Goal: Transaction & Acquisition: Purchase product/service

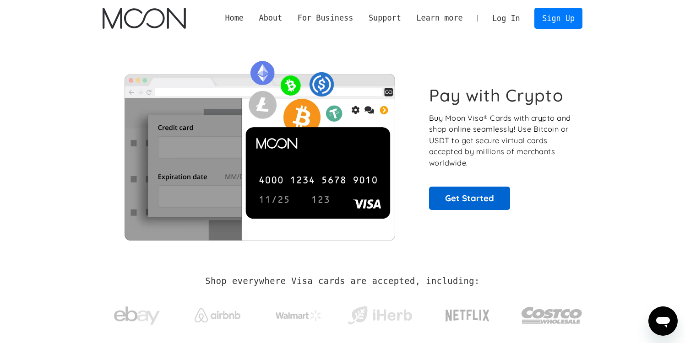
click at [461, 204] on link "Get Started" at bounding box center [469, 198] width 81 height 23
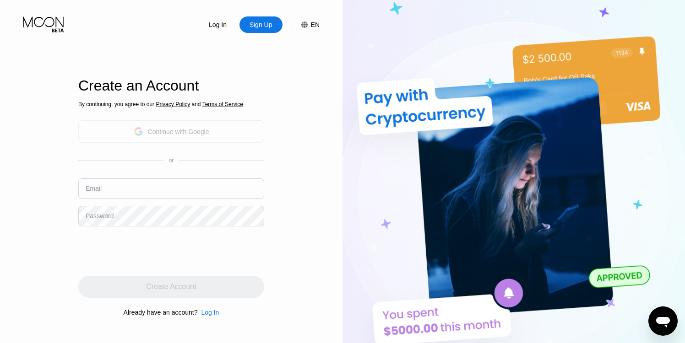
click at [207, 131] on div "Continue with Google" at bounding box center [178, 131] width 61 height 7
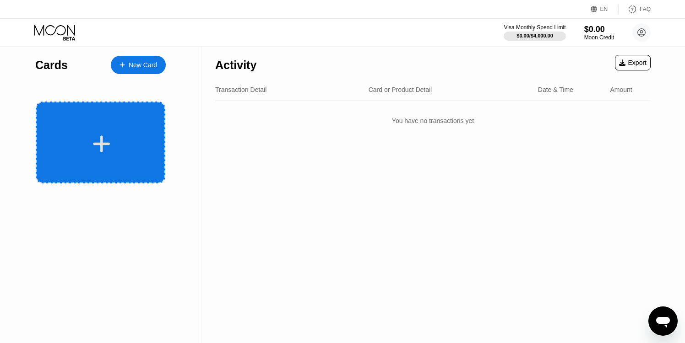
click at [133, 129] on div at bounding box center [101, 143] width 130 height 82
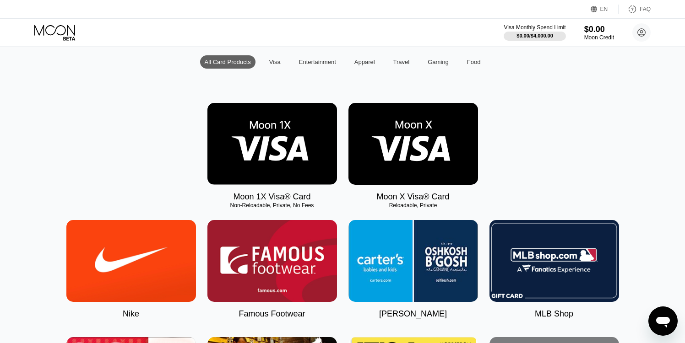
scroll to position [94, 0]
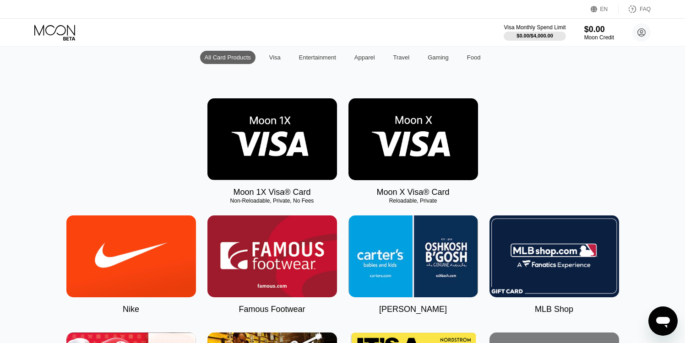
click at [297, 161] on img at bounding box center [272, 139] width 130 height 82
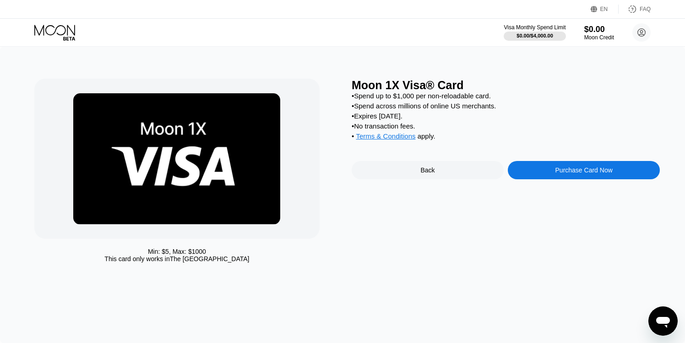
click at [562, 170] on div "Purchase Card Now" at bounding box center [583, 170] width 57 height 7
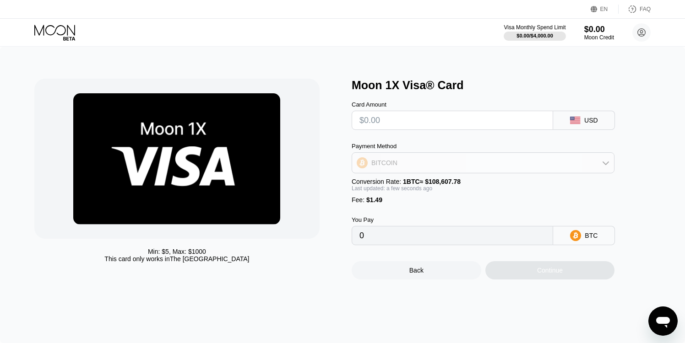
click at [544, 162] on div "BITCOIN" at bounding box center [483, 163] width 262 height 18
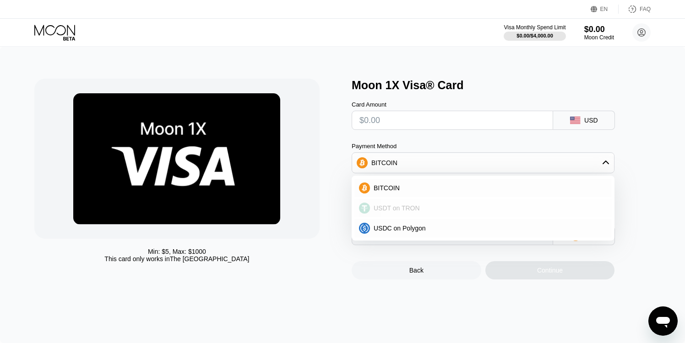
click at [487, 203] on div "USDT on TRON" at bounding box center [482, 208] width 257 height 18
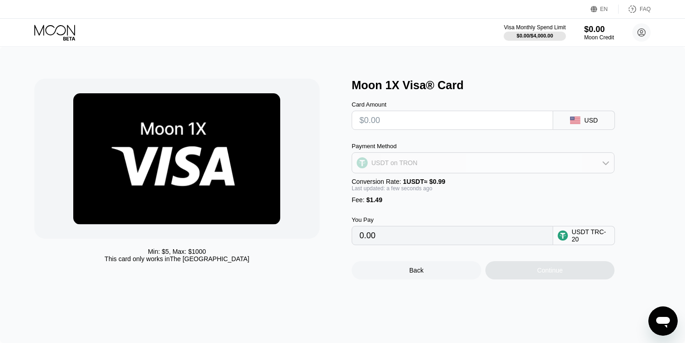
click at [504, 160] on div "USDT on TRON" at bounding box center [483, 163] width 262 height 18
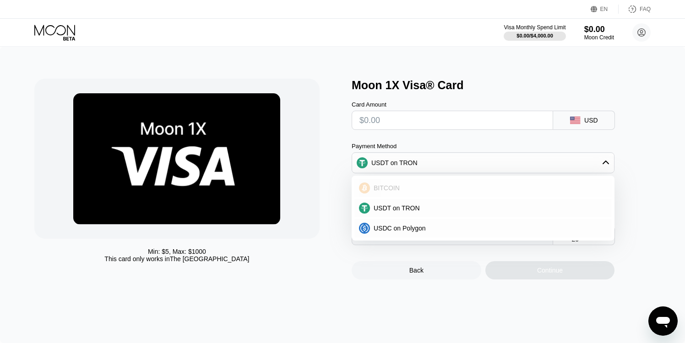
click at [483, 182] on div "BITCOIN" at bounding box center [482, 188] width 257 height 18
type input "0"
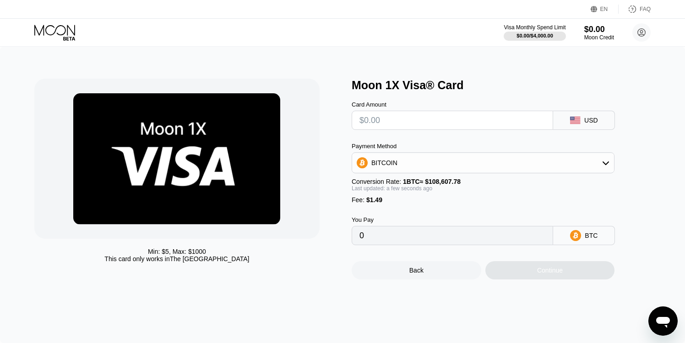
click at [506, 278] on div "Continue" at bounding box center [550, 270] width 130 height 18
click at [505, 234] on input "0" at bounding box center [452, 236] width 186 height 18
click at [502, 125] on input "text" at bounding box center [452, 120] width 186 height 18
click at [603, 117] on div "USD" at bounding box center [584, 120] width 62 height 19
click at [464, 188] on div "Last updated: a few seconds ago" at bounding box center [483, 188] width 263 height 6
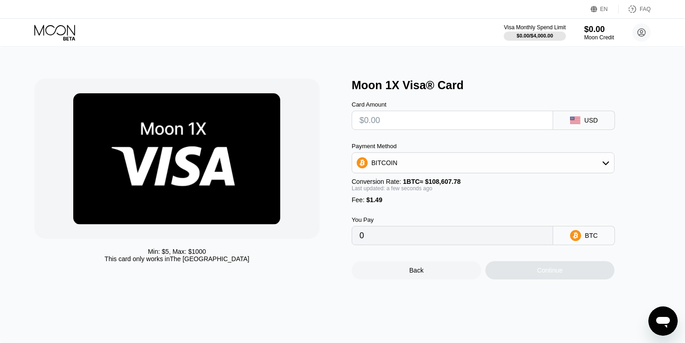
click at [548, 264] on div "Continue" at bounding box center [550, 270] width 130 height 18
click at [452, 239] on input "0" at bounding box center [452, 236] width 186 height 18
click at [579, 233] on div "BTC" at bounding box center [584, 235] width 62 height 19
click at [65, 30] on icon at bounding box center [55, 33] width 43 height 16
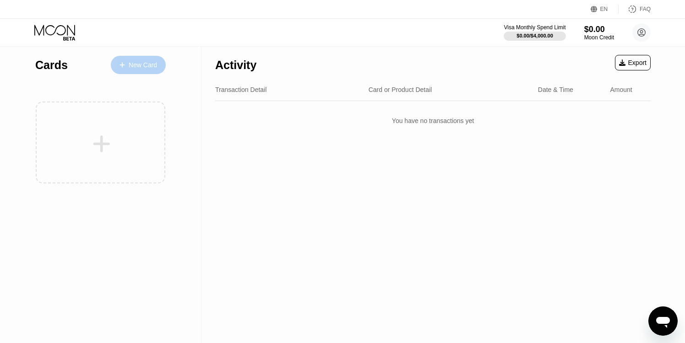
click at [140, 61] on div "New Card" at bounding box center [143, 65] width 28 height 8
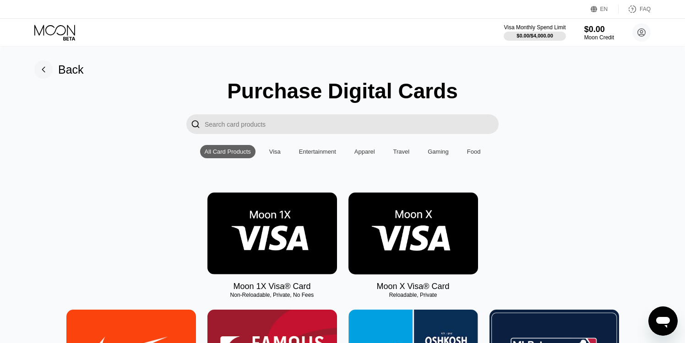
click at [394, 198] on img at bounding box center [413, 234] width 130 height 82
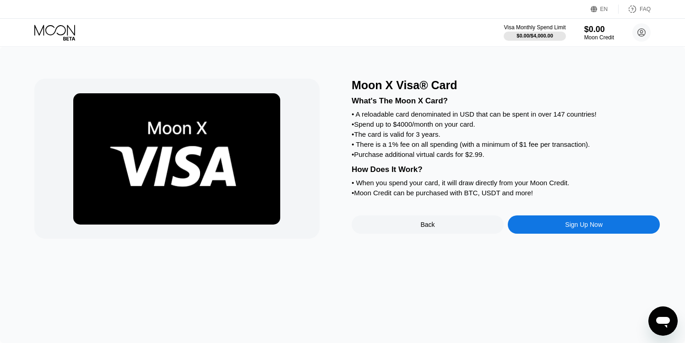
click at [394, 206] on div "Moon X Visa® Card What's The Moon X Card? • A reloadable card denominated in US…" at bounding box center [506, 159] width 308 height 160
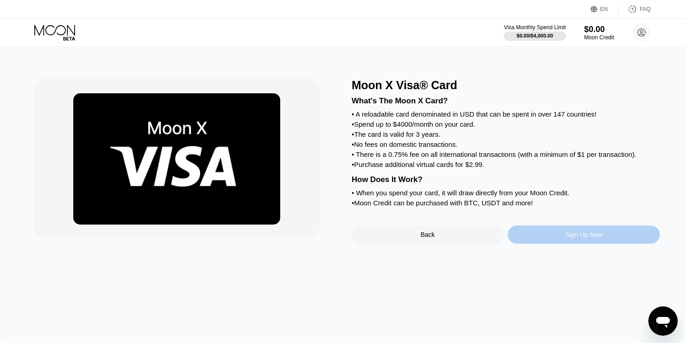
click at [554, 239] on div "Sign Up Now" at bounding box center [584, 235] width 152 height 18
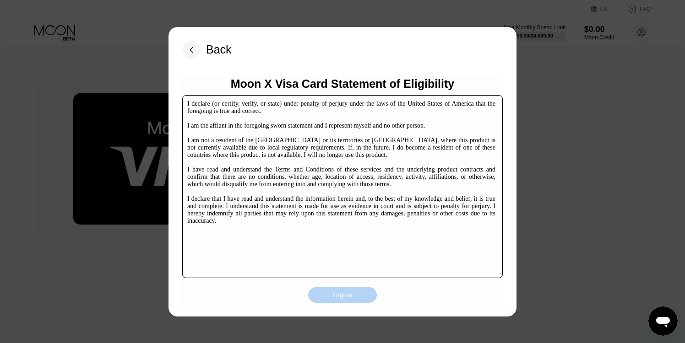
click at [327, 301] on div "I agree" at bounding box center [342, 295] width 69 height 16
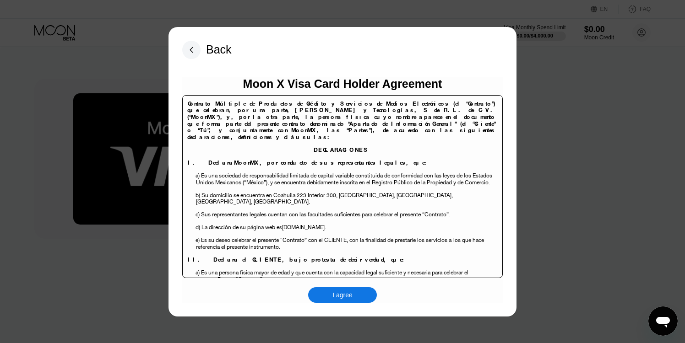
click at [350, 293] on div "I agree" at bounding box center [342, 295] width 20 height 8
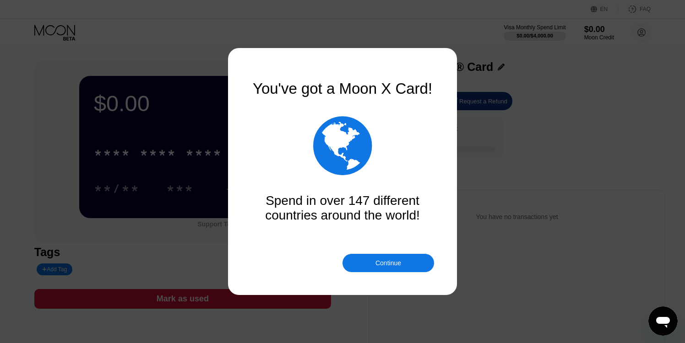
click at [385, 263] on div "Continue" at bounding box center [388, 263] width 26 height 7
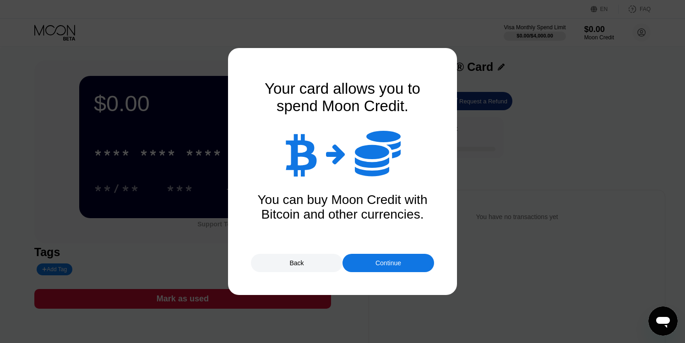
click at [371, 262] on div "Continue" at bounding box center [388, 263] width 92 height 18
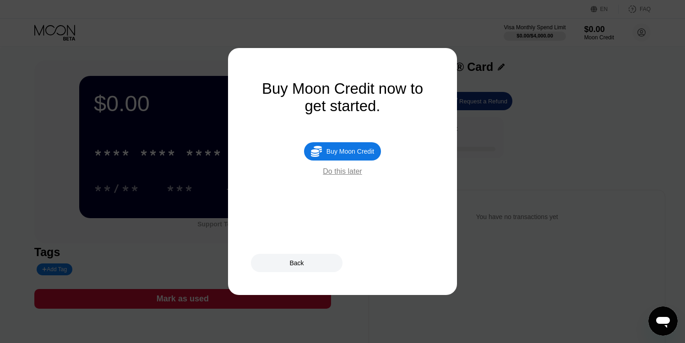
click at [344, 158] on div " Buy Moon Credit" at bounding box center [342, 151] width 77 height 18
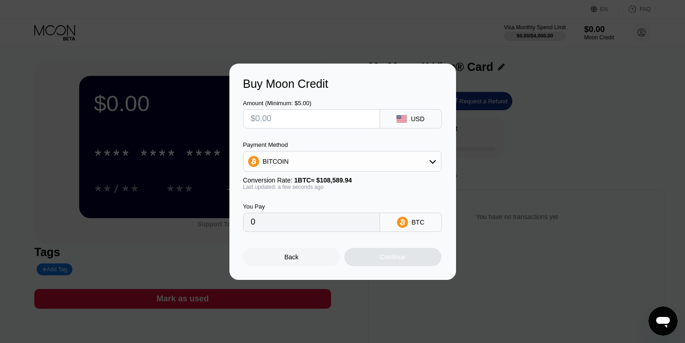
click at [350, 127] on input "text" at bounding box center [311, 119] width 121 height 18
type input "$1"
type input "0.00000921"
type input "$10"
type input "0.00009209"
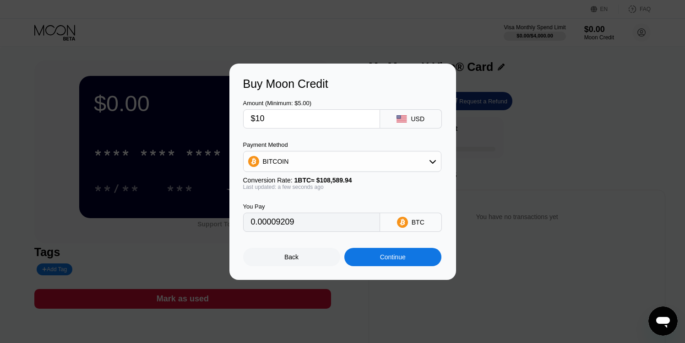
type input "$100"
type input "0.00092090"
click at [349, 158] on div "BITCOIN" at bounding box center [342, 161] width 197 height 18
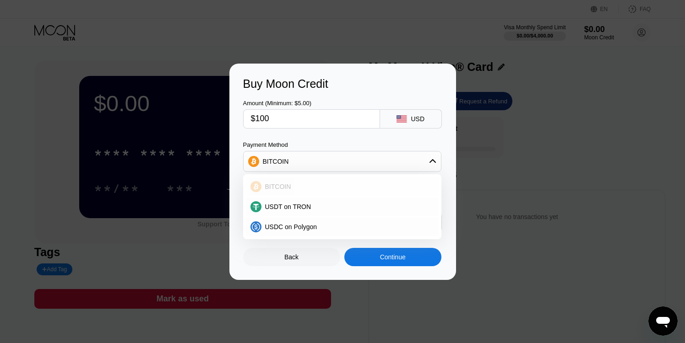
click at [334, 187] on div "BITCOIN" at bounding box center [347, 186] width 173 height 7
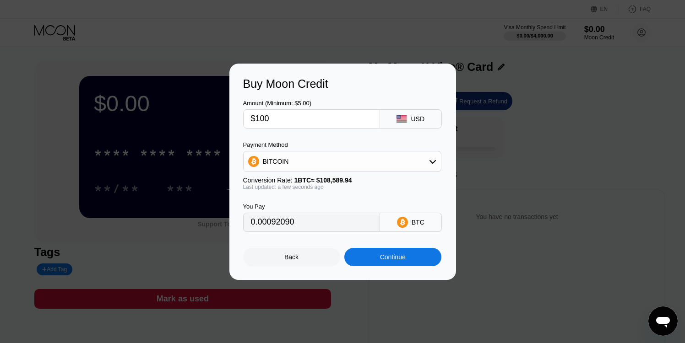
click at [298, 121] on input "$100" at bounding box center [311, 119] width 121 height 18
type input "$1"
type input "0.00000921"
type input "$10"
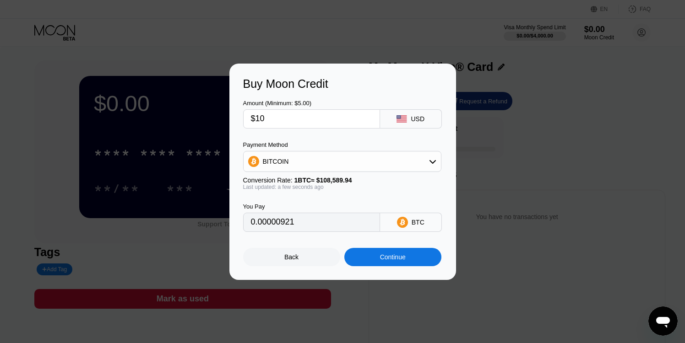
type input "0.00009209"
type input "$10"
click at [370, 255] on div "Continue" at bounding box center [392, 257] width 97 height 18
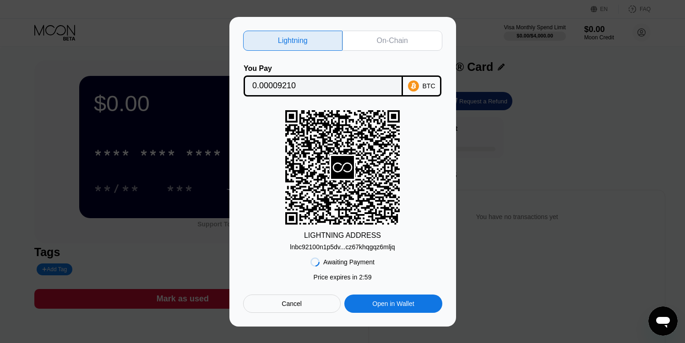
click at [412, 43] on div "On-Chain" at bounding box center [392, 41] width 100 height 20
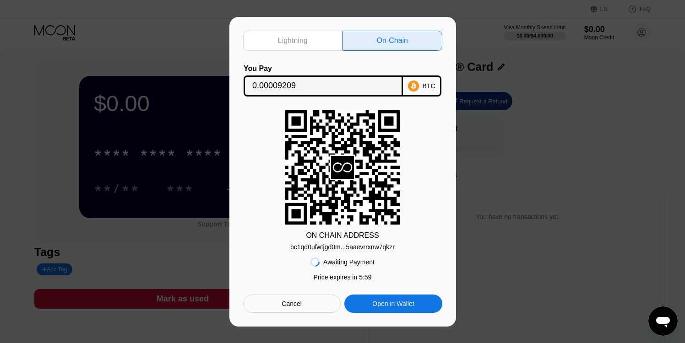
click at [276, 303] on div "Cancel" at bounding box center [292, 304] width 98 height 18
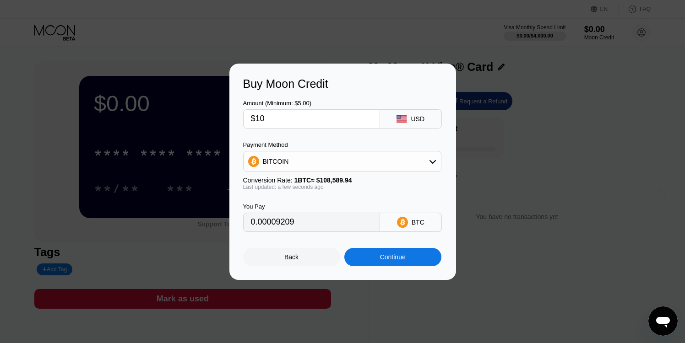
click at [291, 263] on div "Back" at bounding box center [291, 257] width 97 height 18
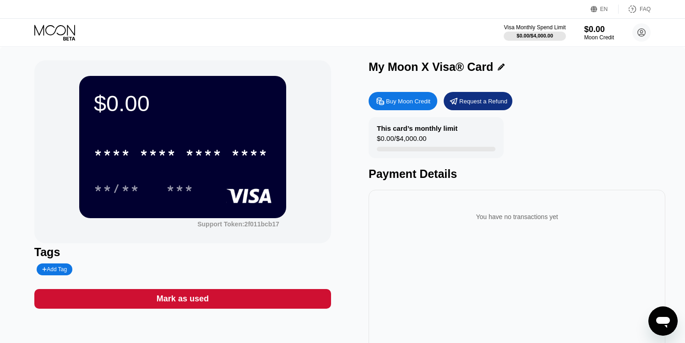
scroll to position [13, 0]
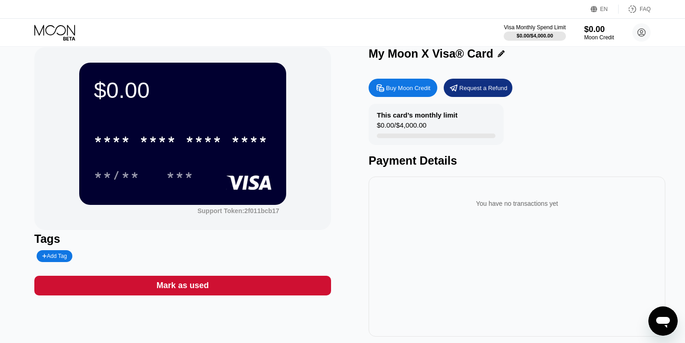
click at [49, 31] on icon at bounding box center [55, 33] width 43 height 16
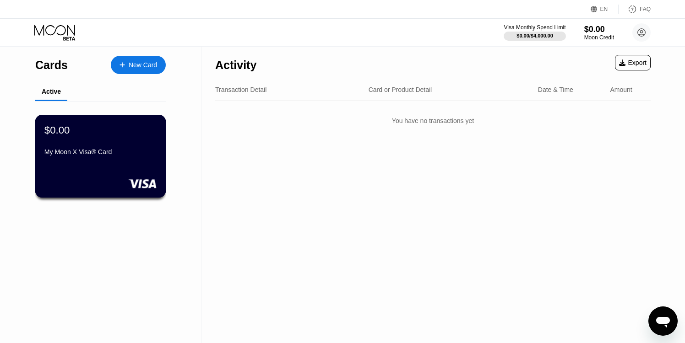
click at [132, 146] on div "$0.00 My Moon X Visa® Card" at bounding box center [100, 141] width 112 height 35
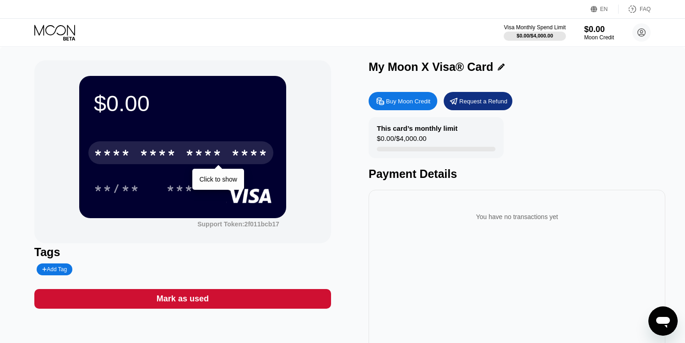
click at [263, 148] on div "****" at bounding box center [249, 154] width 37 height 15
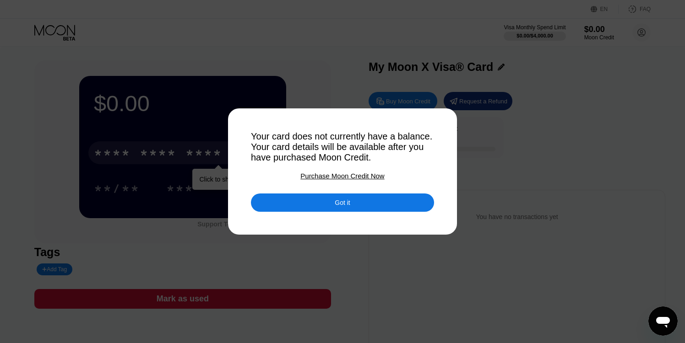
click at [350, 203] on div "Got it" at bounding box center [342, 203] width 15 height 8
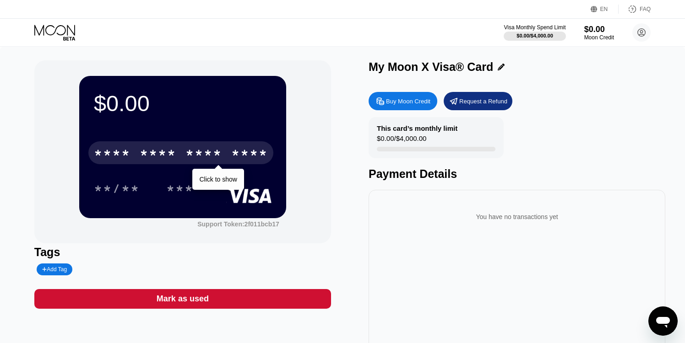
click at [53, 20] on div "Visa Monthly Spend Limit $0.00 / $4,000.00 $0.00 Moon Credit Mr Moirted moirted…" at bounding box center [342, 32] width 685 height 27
click at [54, 29] on icon at bounding box center [55, 33] width 43 height 16
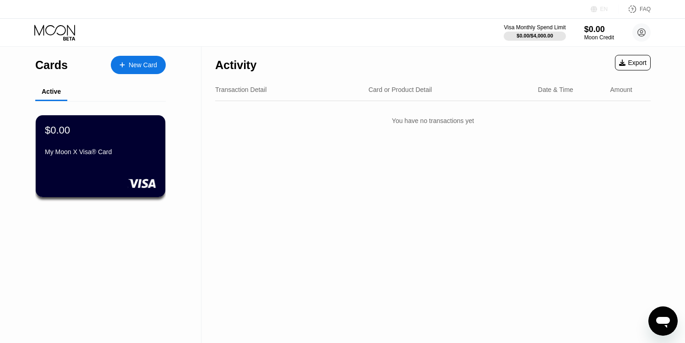
click at [604, 7] on div "EN" at bounding box center [604, 9] width 8 height 6
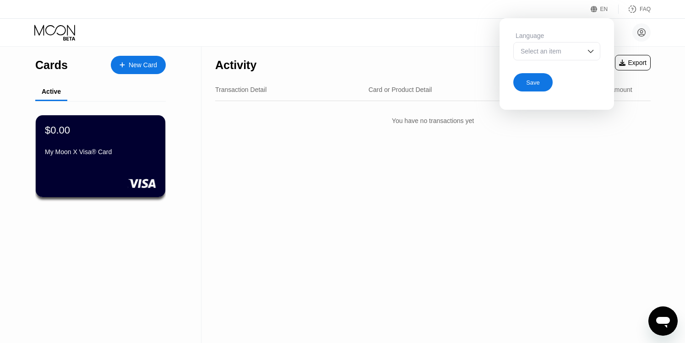
click at [581, 65] on div "Language Select an item" at bounding box center [556, 51] width 87 height 38
click at [585, 54] on div "Select an item" at bounding box center [556, 51] width 87 height 18
click at [549, 70] on div at bounding box center [557, 69] width 86 height 18
click at [539, 82] on div "Save" at bounding box center [533, 83] width 14 height 8
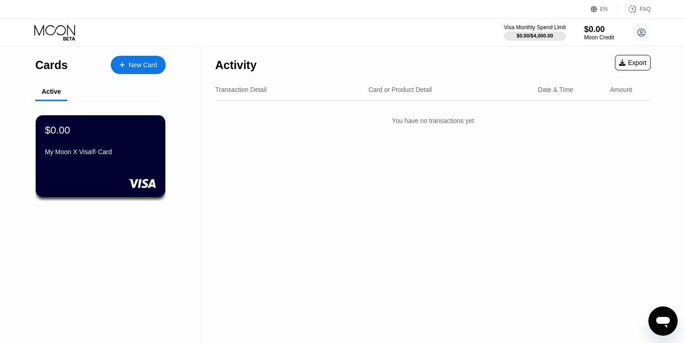
click at [602, 14] on div "EN Language English Save FAQ" at bounding box center [342, 9] width 685 height 19
click at [601, 6] on div "EN" at bounding box center [604, 9] width 8 height 6
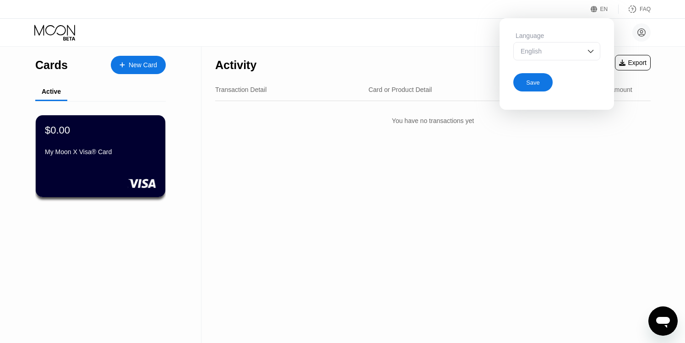
click at [568, 57] on div "English" at bounding box center [556, 51] width 87 height 18
click at [646, 10] on div "FAQ" at bounding box center [645, 9] width 11 height 6
click at [450, 171] on div "Activity Export Transaction Detail Card or Product Detail Date & Time Amount Yo…" at bounding box center [432, 195] width 463 height 297
click at [407, 109] on div "You have no transactions yet" at bounding box center [432, 121] width 435 height 26
click at [598, 11] on div "EN" at bounding box center [595, 9] width 9 height 9
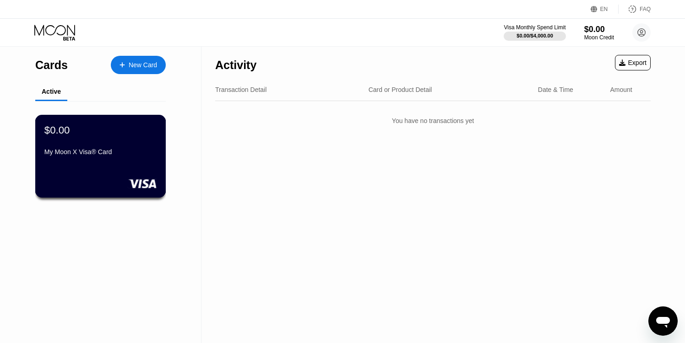
click at [76, 147] on div "$0.00 My Moon X Visa® Card" at bounding box center [100, 141] width 112 height 35
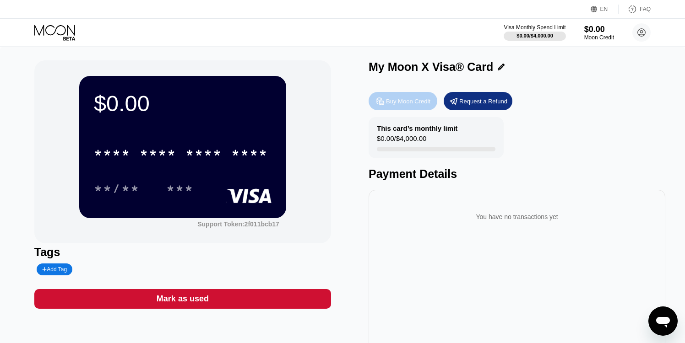
click at [418, 103] on div "Buy Moon Credit" at bounding box center [408, 102] width 44 height 8
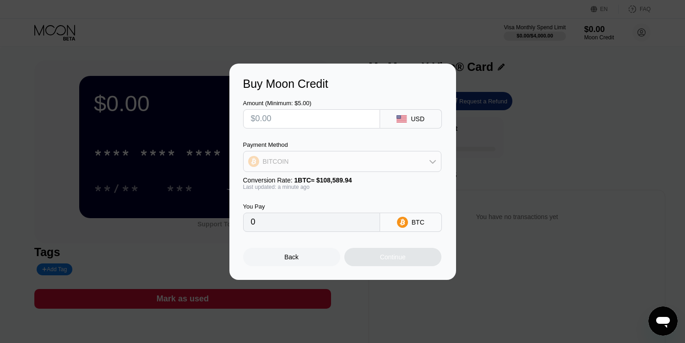
click at [309, 169] on div "BITCOIN" at bounding box center [342, 161] width 197 height 18
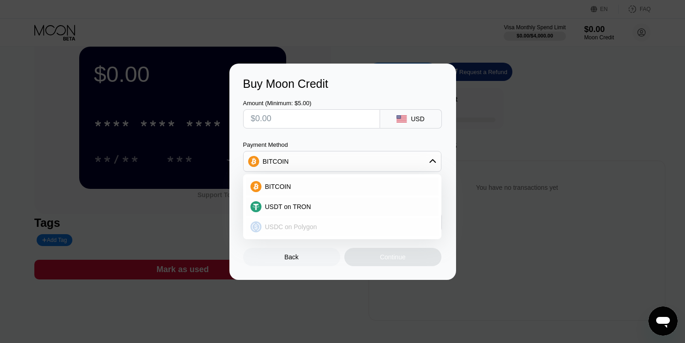
scroll to position [39, 0]
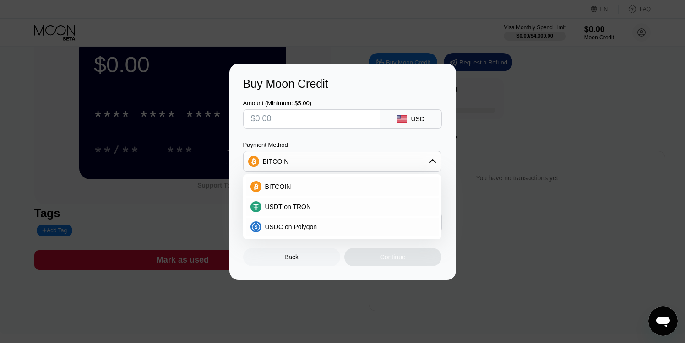
click at [309, 273] on div "Buy Moon Credit Amount (Minimum: $5.00) USD Payment Method BITCOIN BITCOIN USDT…" at bounding box center [342, 172] width 227 height 217
click at [309, 268] on div "Buy Moon Credit Amount (Minimum: $5.00) USD Payment Method BITCOIN BITCOIN USDT…" at bounding box center [342, 172] width 227 height 217
click at [309, 260] on div "Back" at bounding box center [291, 257] width 97 height 18
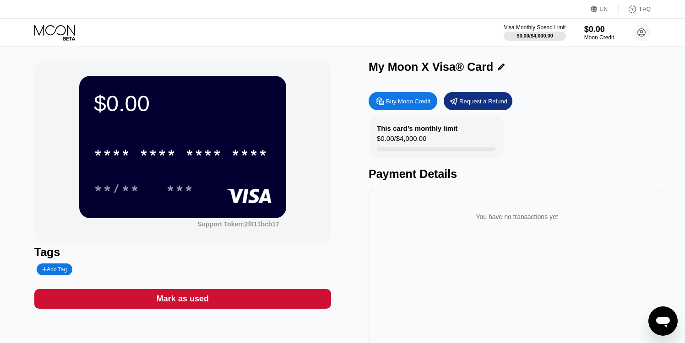
scroll to position [0, 0]
click at [44, 27] on icon at bounding box center [55, 33] width 43 height 16
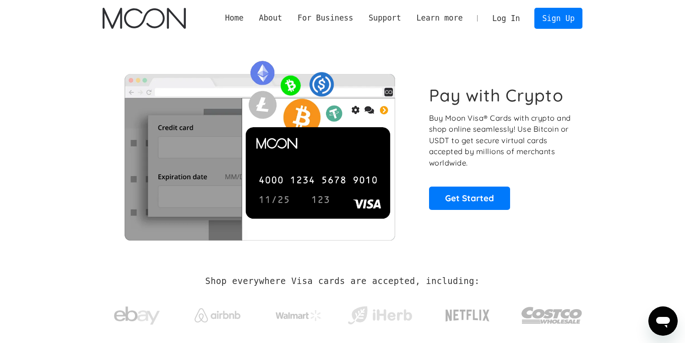
click at [505, 16] on link "Log In" at bounding box center [505, 18] width 43 height 20
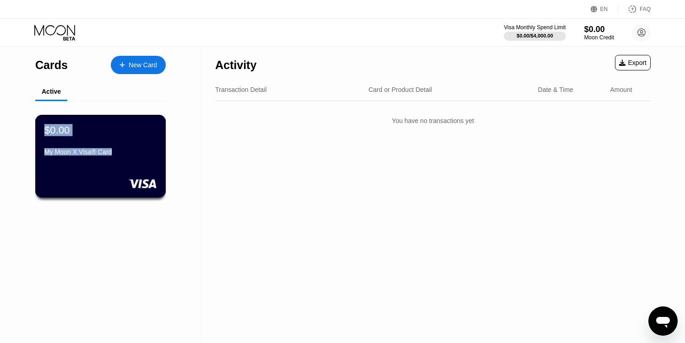
click at [129, 150] on div "My Moon X Visa® Card" at bounding box center [100, 151] width 112 height 7
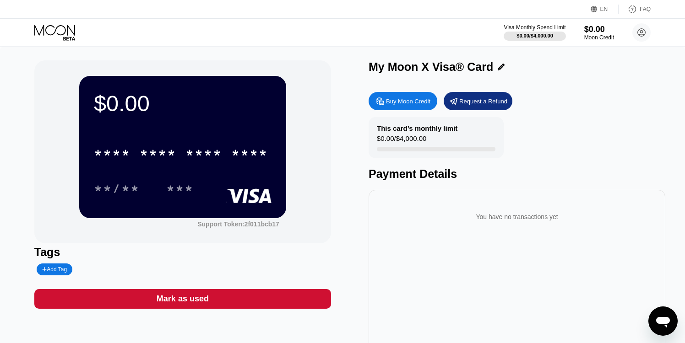
click at [418, 101] on div "Buy Moon Credit" at bounding box center [408, 102] width 44 height 8
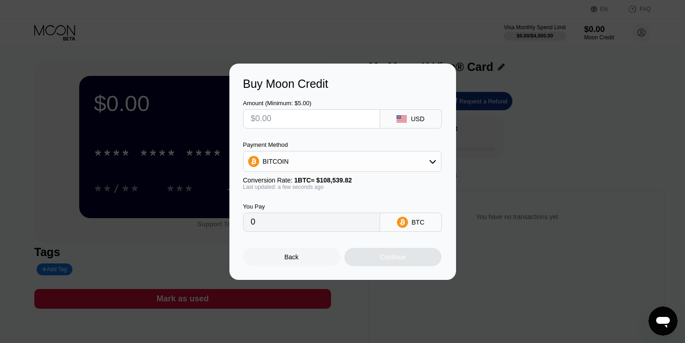
click at [303, 122] on input "text" at bounding box center [311, 119] width 121 height 18
type input "$5"
type input "0.00004607"
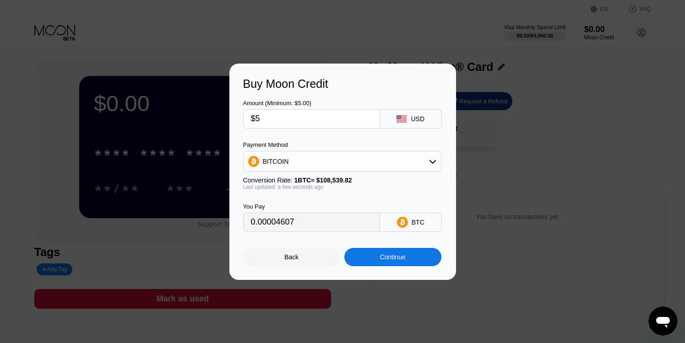
drag, startPoint x: 303, startPoint y: 222, endPoint x: 250, endPoint y: 221, distance: 53.1
click at [250, 221] on div "0.00004607" at bounding box center [311, 222] width 137 height 19
click at [333, 201] on div "You Pay 0.00004607 BTC" at bounding box center [342, 211] width 199 height 42
click at [342, 184] on span "1 BTC ≈ $108,539.82" at bounding box center [323, 180] width 58 height 7
click at [381, 251] on div "Continue" at bounding box center [392, 257] width 97 height 18
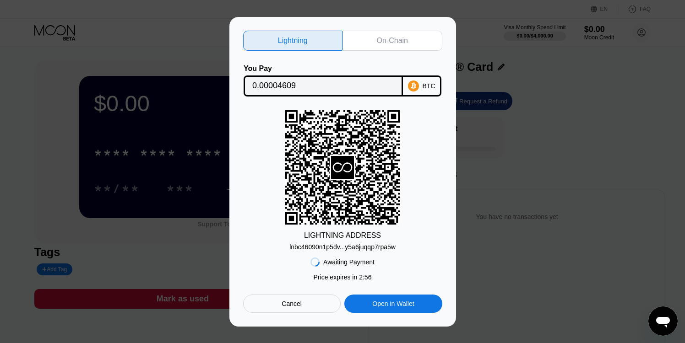
click at [415, 211] on div "LIGHTNING ADDRESS lnbc46090n1p5dv...y5a6juqqp7rpa5w" at bounding box center [342, 180] width 199 height 141
click at [386, 298] on div "Open in Wallet" at bounding box center [393, 304] width 98 height 18
click at [310, 184] on rect at bounding box center [342, 167] width 114 height 114
click at [371, 37] on div "On-Chain" at bounding box center [392, 41] width 100 height 20
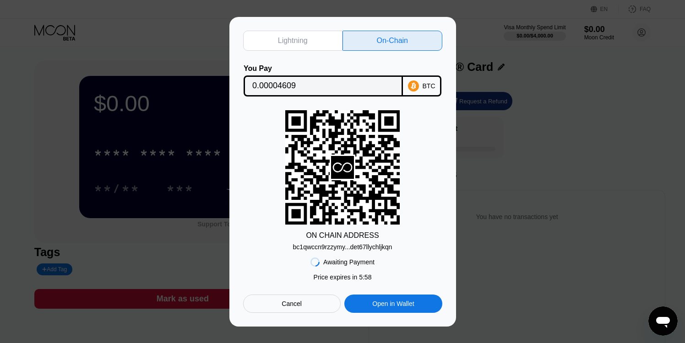
click at [360, 250] on div "bc1qwccn9rzzymy...det67llychljkqn" at bounding box center [342, 247] width 99 height 7
click at [297, 89] on input "0.00004609" at bounding box center [323, 86] width 142 height 18
click at [305, 302] on div "Cancel" at bounding box center [292, 304] width 98 height 18
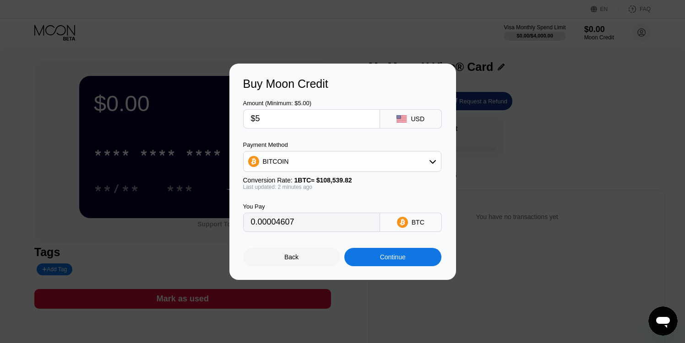
click at [331, 260] on div "Back" at bounding box center [291, 257] width 97 height 18
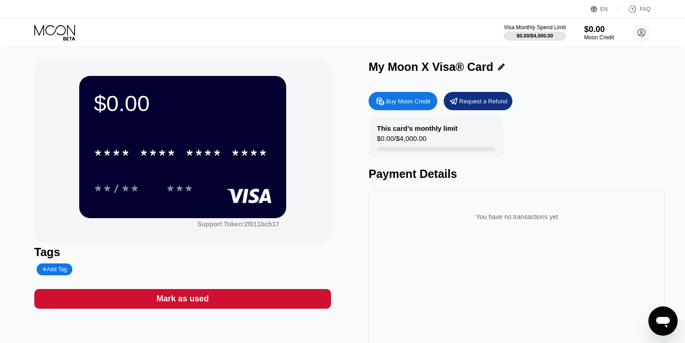
click at [415, 104] on div "Buy Moon Credit" at bounding box center [408, 102] width 44 height 8
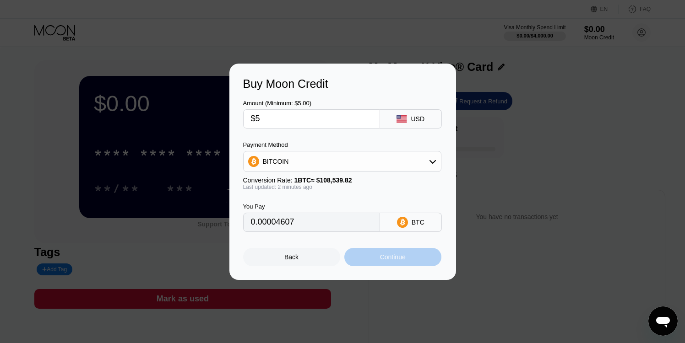
click at [381, 260] on div "Continue" at bounding box center [393, 257] width 26 height 7
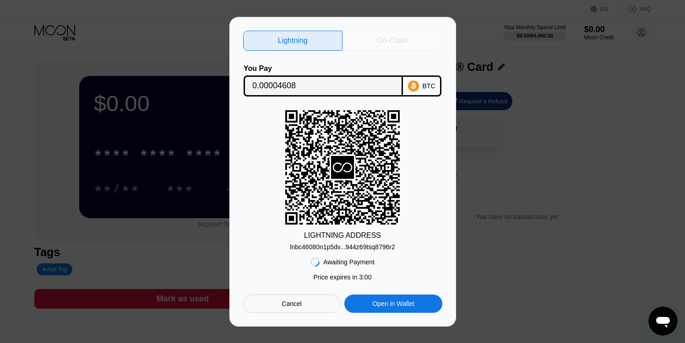
click at [385, 43] on div "On-Chain" at bounding box center [392, 40] width 31 height 9
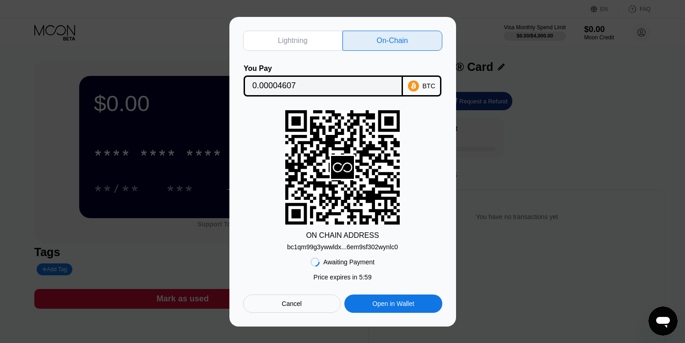
click at [334, 248] on div "bc1qm99g3ywwldx...6em9sf302wynlc0" at bounding box center [342, 247] width 111 height 7
click at [297, 82] on input "0.00004607" at bounding box center [323, 86] width 142 height 18
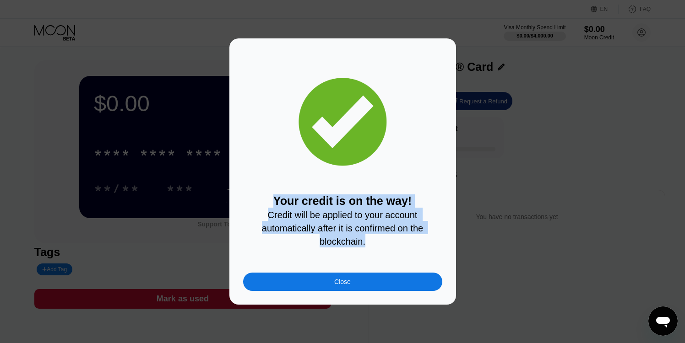
drag, startPoint x: 374, startPoint y: 249, endPoint x: 279, endPoint y: 197, distance: 108.0
click at [279, 197] on div "Your credit is on the way! Credit will be applied to your account automatically…" at bounding box center [342, 171] width 199 height 239
copy div "Your credit is on the way! Credit will be applied to your account automatically…"
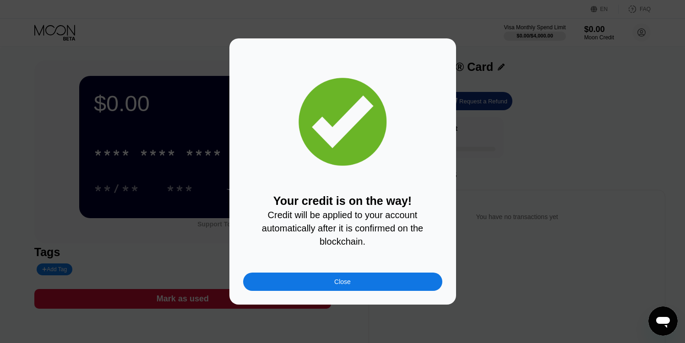
click at [304, 270] on div "Your credit is on the way! Credit will be applied to your account automatically…" at bounding box center [342, 171] width 199 height 239
click at [304, 271] on div "Your credit is on the way! Credit will be applied to your account automatically…" at bounding box center [342, 171] width 199 height 239
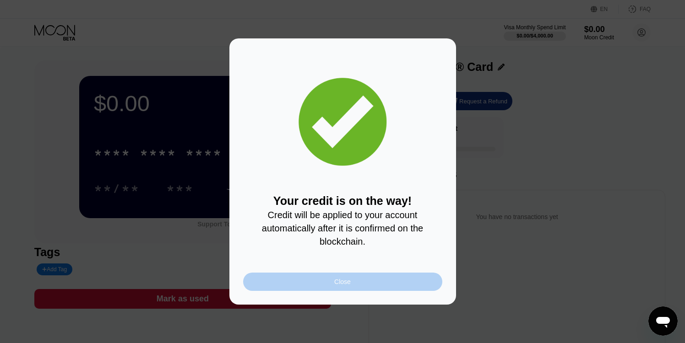
click at [320, 278] on div "Close" at bounding box center [342, 282] width 199 height 18
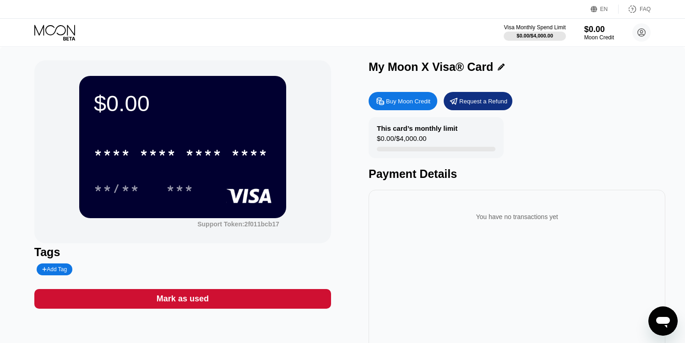
click at [70, 37] on icon at bounding box center [55, 33] width 43 height 16
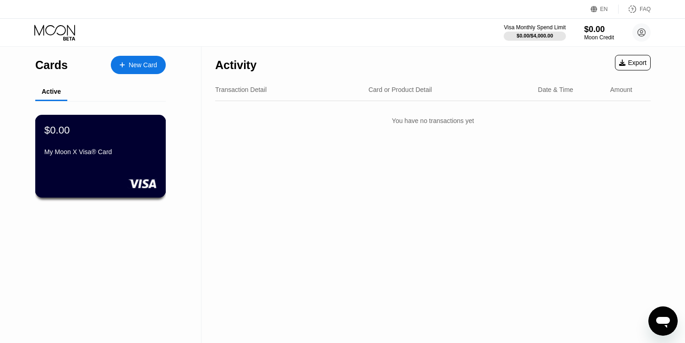
click at [95, 156] on div "My Moon X Visa® Card" at bounding box center [100, 151] width 112 height 7
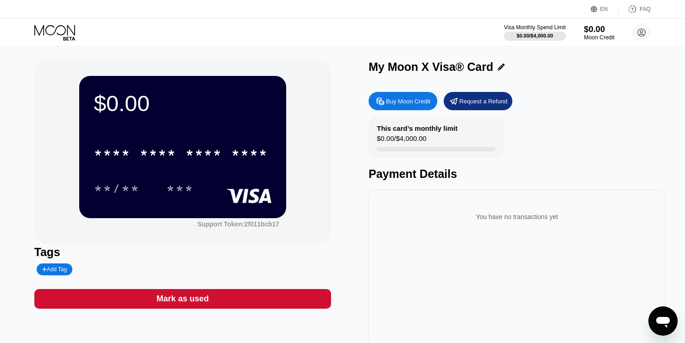
click at [597, 29] on div "$0.00" at bounding box center [599, 29] width 31 height 10
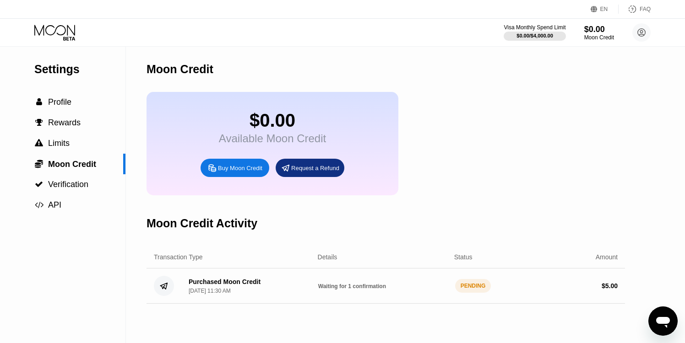
scroll to position [54, 0]
click at [76, 108] on div " Profile" at bounding box center [62, 102] width 125 height 21
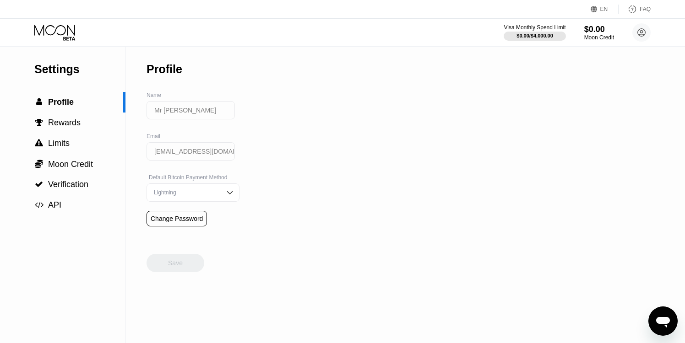
click at [60, 33] on icon at bounding box center [55, 33] width 43 height 16
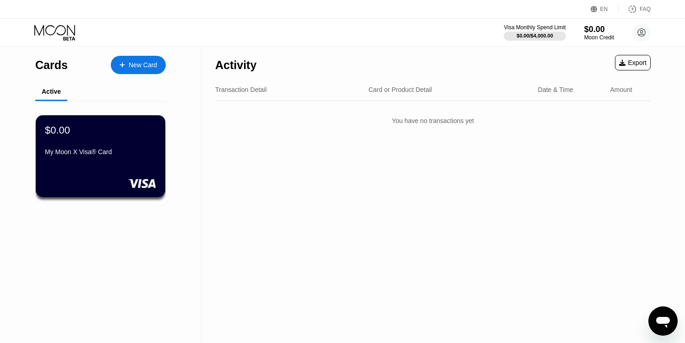
click at [101, 149] on div "My Moon X Visa® Card" at bounding box center [100, 151] width 111 height 7
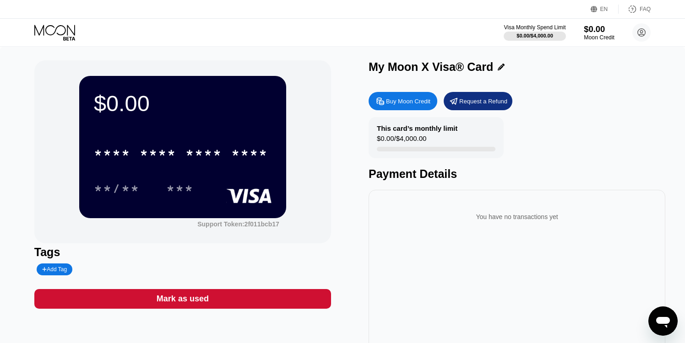
click at [588, 38] on div "Moon Credit" at bounding box center [599, 37] width 31 height 6
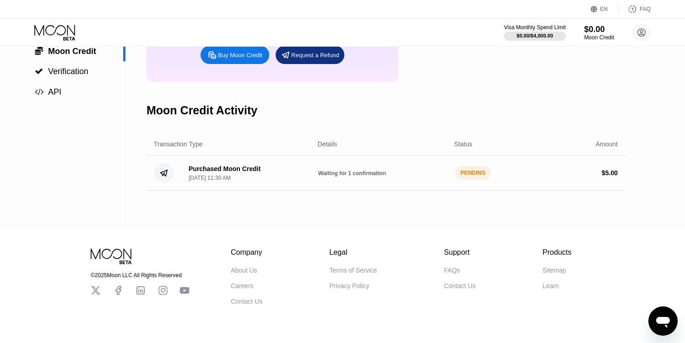
scroll to position [116, 0]
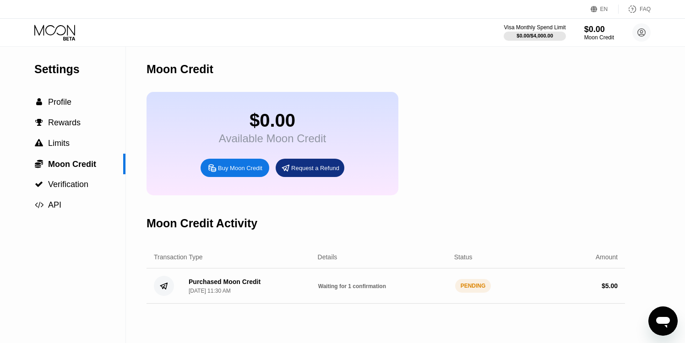
click at [561, 0] on div "EN Language English Save FAQ" at bounding box center [342, 9] width 685 height 19
click at [83, 102] on div " Profile" at bounding box center [62, 103] width 125 height 10
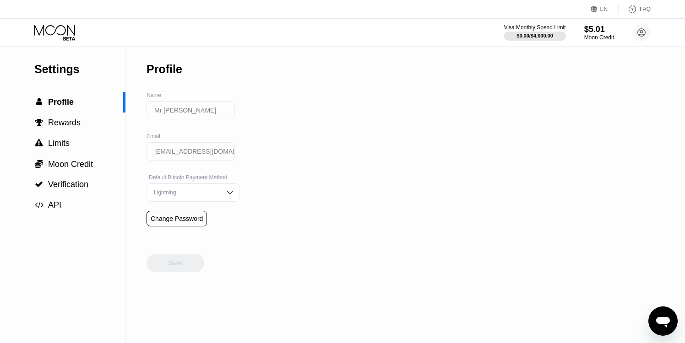
click at [72, 33] on icon at bounding box center [55, 33] width 43 height 16
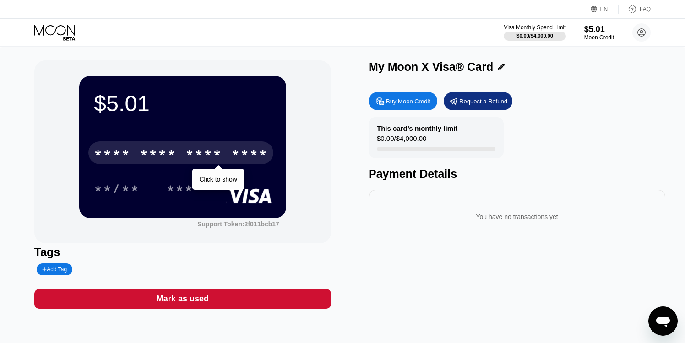
click at [176, 155] on div "* * * *" at bounding box center [158, 154] width 37 height 15
click at [203, 154] on div "* * * *" at bounding box center [203, 154] width 37 height 15
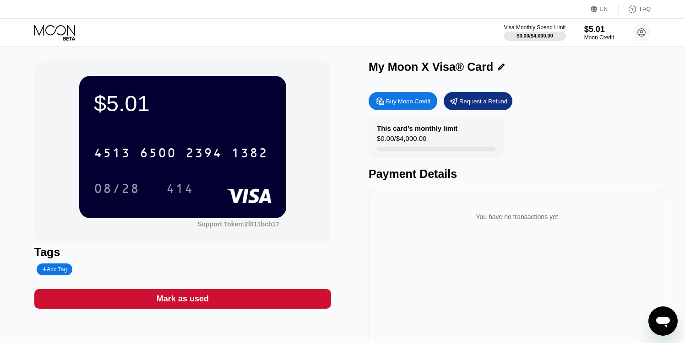
click at [219, 140] on div "[CREDIT_CARD_NUMBER]" at bounding box center [183, 150] width 178 height 31
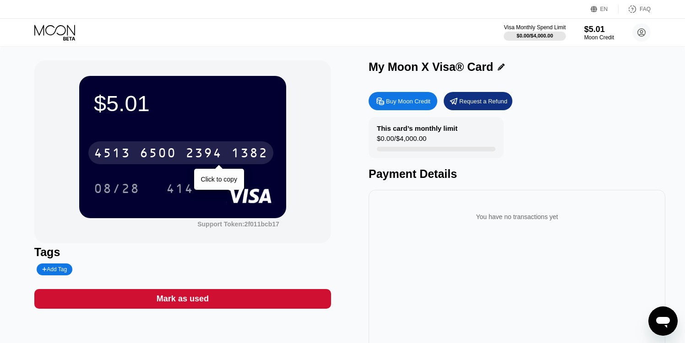
click at [217, 145] on div "[CREDIT_CARD_NUMBER]" at bounding box center [180, 152] width 185 height 23
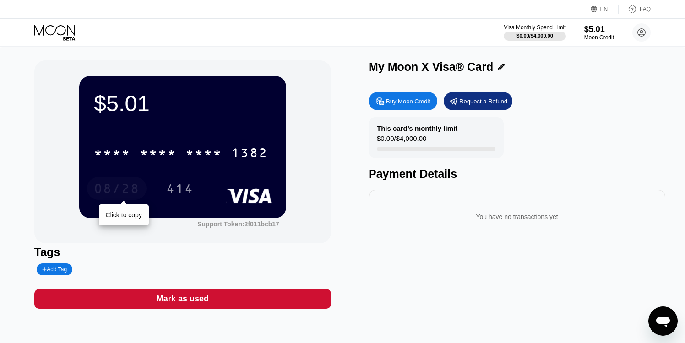
click at [121, 190] on div "08/28" at bounding box center [117, 190] width 46 height 15
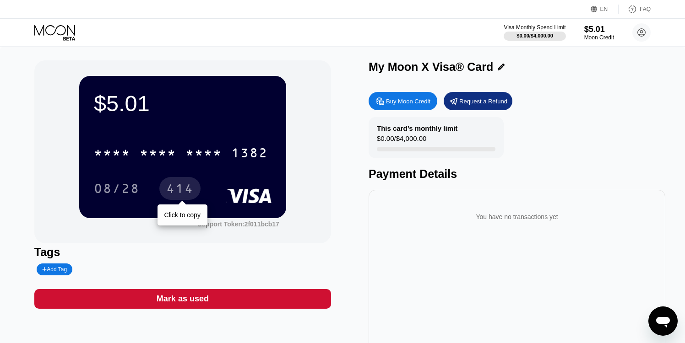
click at [174, 180] on div "414" at bounding box center [179, 188] width 41 height 23
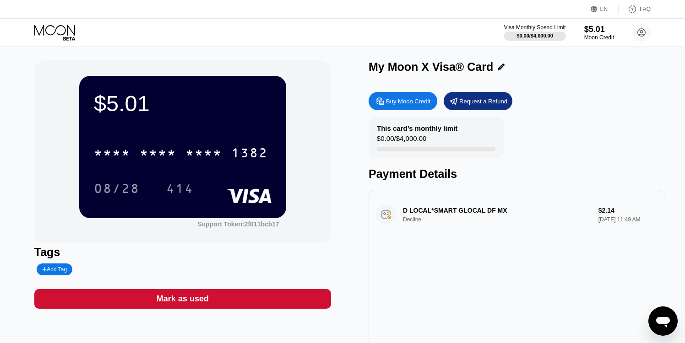
click at [414, 223] on div "D LOCAL*SMART GLOCAL DF MX Decline $2.14 [DATE] 11:49 AM" at bounding box center [517, 214] width 282 height 35
click at [414, 222] on div "D LOCAL*SMART GLOCAL DF MX Decline $2.14 [DATE] 11:49 AM" at bounding box center [517, 214] width 282 height 35
click at [414, 212] on div "D LOCAL*SMART GLOCAL DF MX Decline $2.14 [DATE] 11:49 AM" at bounding box center [517, 214] width 282 height 35
click at [395, 213] on div "D LOCAL*SMART GLOCAL DF MX Decline $2.14 [DATE] 11:49 AM" at bounding box center [517, 214] width 282 height 35
click at [390, 213] on div "D LOCAL*SMART GLOCAL DF MX Decline $2.14 [DATE] 11:49 AM" at bounding box center [517, 214] width 282 height 35
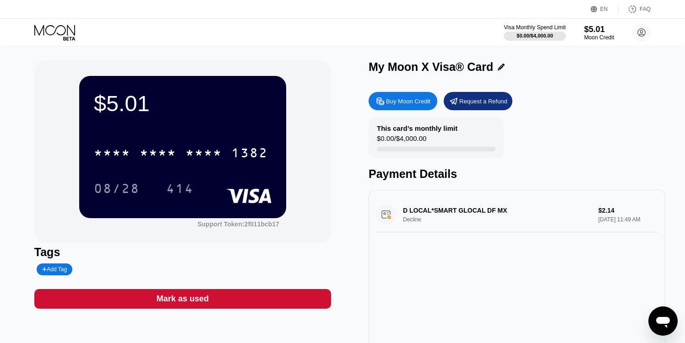
click at [195, 146] on div "* * * * * * * * * * * * 1382" at bounding box center [180, 152] width 185 height 23
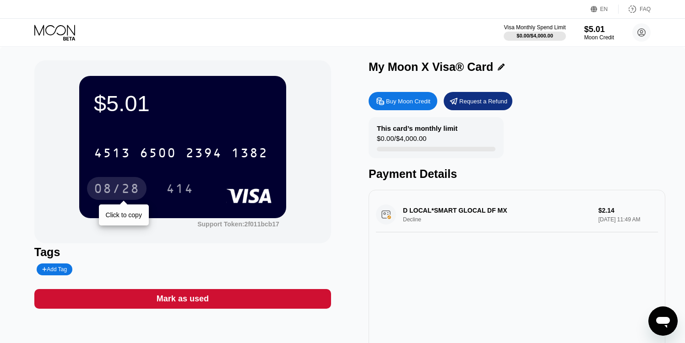
click at [126, 192] on div "08/28" at bounding box center [117, 190] width 46 height 15
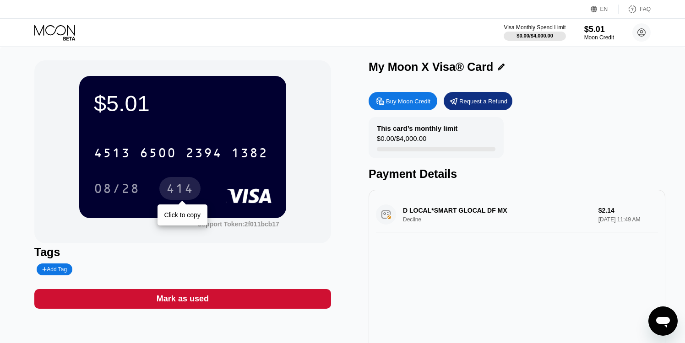
click at [173, 200] on div "414" at bounding box center [179, 188] width 41 height 23
click at [313, 93] on div "$5.01 4513 6500 2394 1382 08/28 414 Support Token: 2f011bcb17" at bounding box center [182, 151] width 297 height 183
click at [70, 28] on icon at bounding box center [54, 30] width 41 height 11
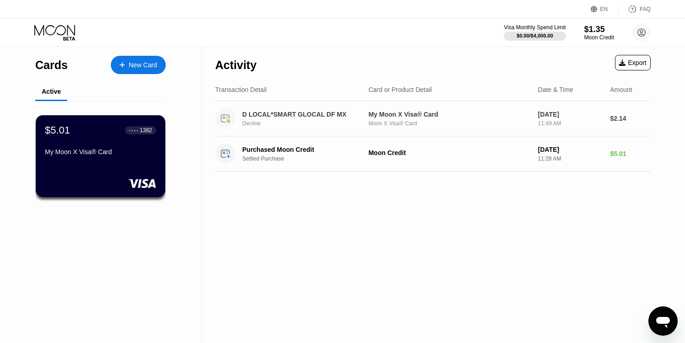
click at [273, 120] on div "Decline" at bounding box center [307, 123] width 131 height 6
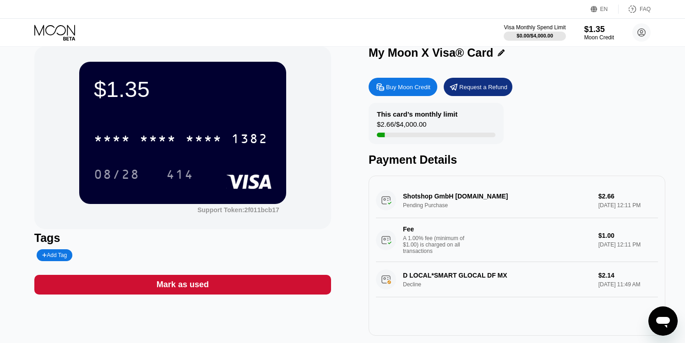
scroll to position [13, 0]
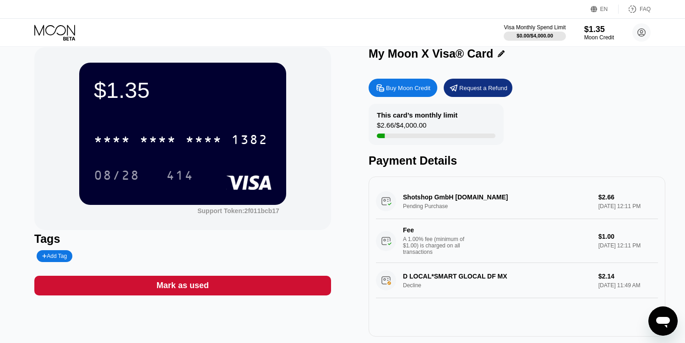
click at [418, 229] on div "Fee" at bounding box center [435, 230] width 64 height 7
click at [418, 228] on div "Fee" at bounding box center [435, 230] width 64 height 7
click at [422, 203] on div "Shotshop GmbH [DOMAIN_NAME] Pending Purchase $2.66 [DATE] 12:11 PM Fee A 1.00% …" at bounding box center [517, 223] width 282 height 79
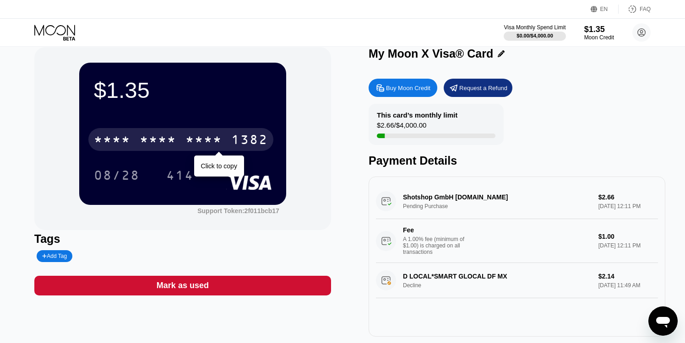
click at [208, 141] on div "* * * *" at bounding box center [203, 141] width 37 height 15
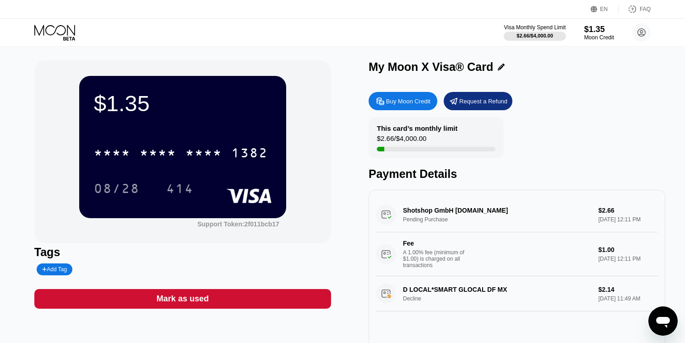
click at [79, 35] on div at bounding box center [62, 33] width 56 height 16
click at [66, 33] on icon at bounding box center [55, 33] width 43 height 16
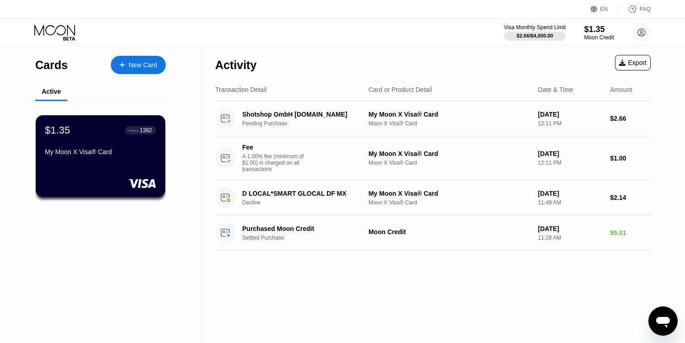
click at [60, 35] on icon at bounding box center [54, 30] width 41 height 11
click at [65, 39] on icon at bounding box center [69, 39] width 12 height 4
click at [65, 31] on icon at bounding box center [54, 30] width 41 height 11
